Goal: Information Seeking & Learning: Learn about a topic

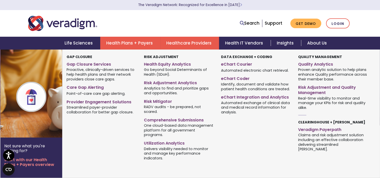
click at [125, 43] on link "Health Plans + Payers" at bounding box center [130, 43] width 60 height 13
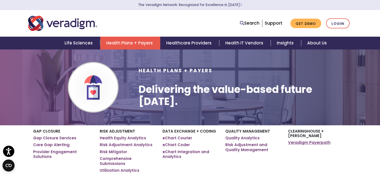
click at [294, 140] on link "Veradigm Payerpath" at bounding box center [309, 142] width 42 height 5
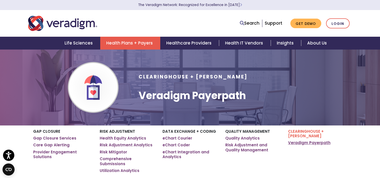
click at [297, 140] on link "Veradigm Payerpath" at bounding box center [309, 142] width 42 height 5
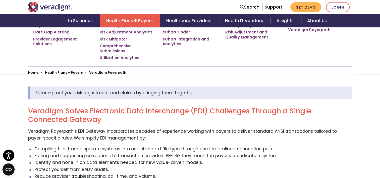
scroll to position [151, 0]
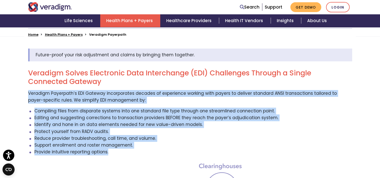
drag, startPoint x: 23, startPoint y: 91, endPoint x: 140, endPoint y: 152, distance: 131.4
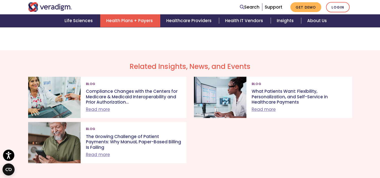
scroll to position [452, 0]
